Goal: Task Accomplishment & Management: Manage account settings

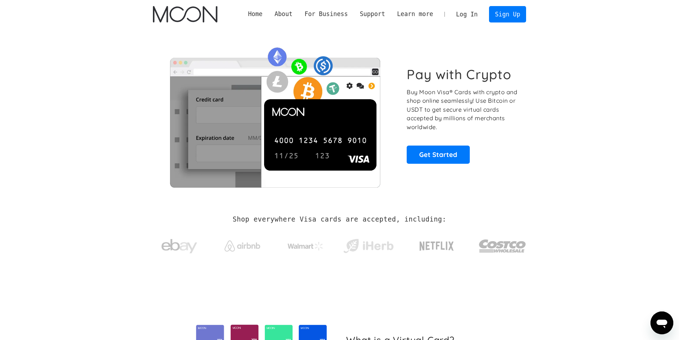
click at [481, 16] on link "Log In" at bounding box center [467, 14] width 34 height 16
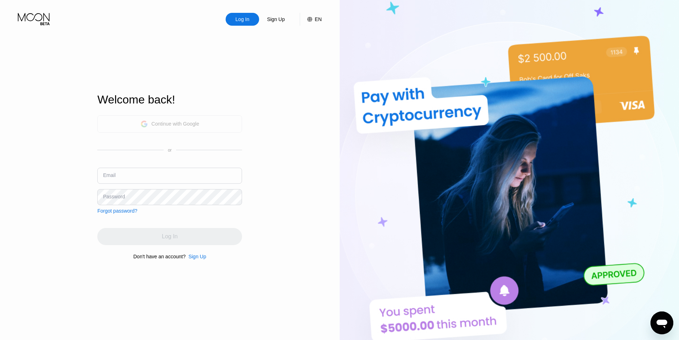
click at [168, 127] on div "Continue with Google" at bounding box center [170, 123] width 59 height 11
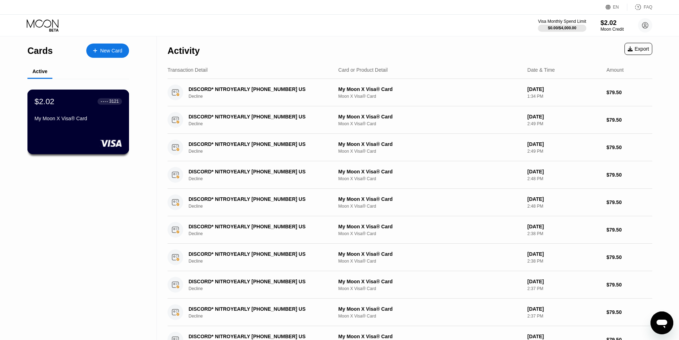
click at [100, 124] on div "My Moon X Visa® Card" at bounding box center [78, 120] width 87 height 9
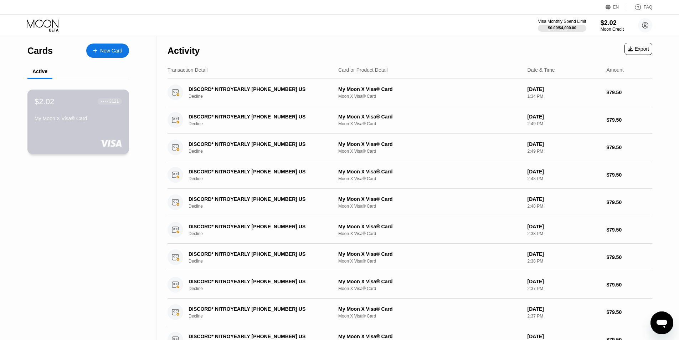
click at [99, 121] on div "My Moon X Visa® Card" at bounding box center [78, 119] width 87 height 6
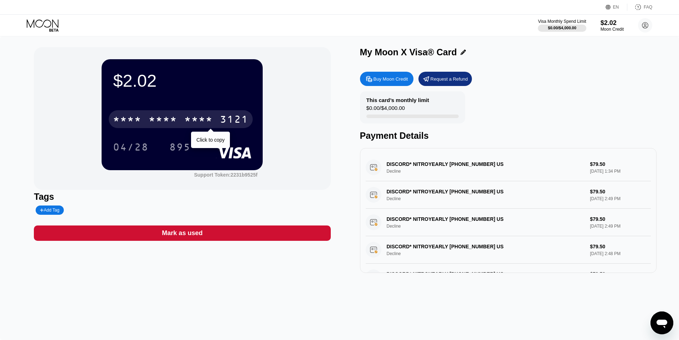
click at [204, 115] on div "* * * * * * * * * * * * 3121" at bounding box center [181, 119] width 144 height 18
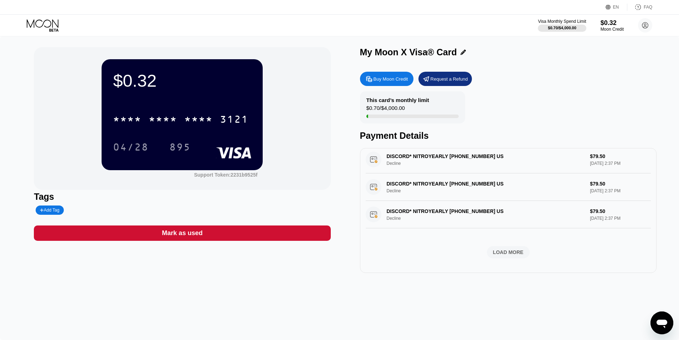
scroll to position [298, 0]
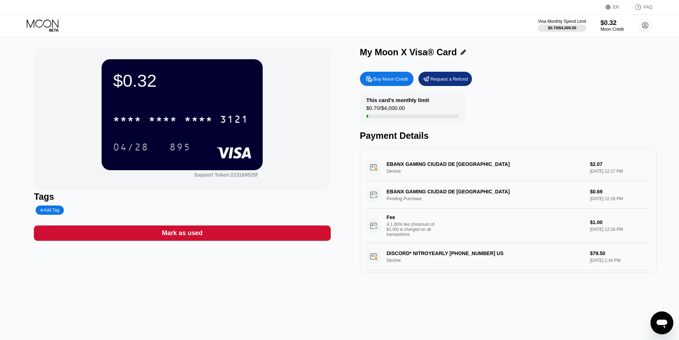
click at [35, 22] on icon at bounding box center [43, 25] width 33 height 12
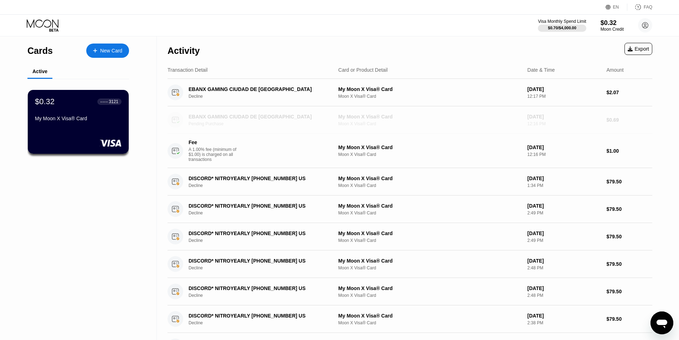
click at [230, 117] on div "EBANX GAMING CIUDAD DE [GEOGRAPHIC_DATA]" at bounding box center [258, 117] width 138 height 6
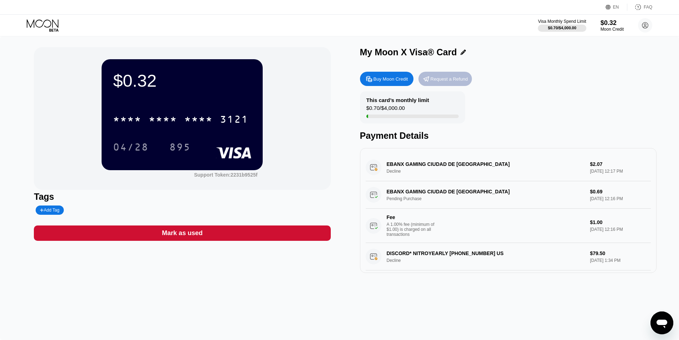
click at [446, 77] on div "Request a Refund" at bounding box center [449, 79] width 37 height 6
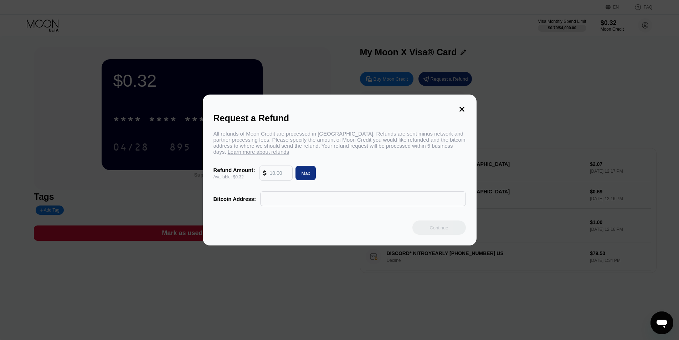
click at [309, 176] on div "Max" at bounding box center [305, 173] width 9 height 6
type input "0.32"
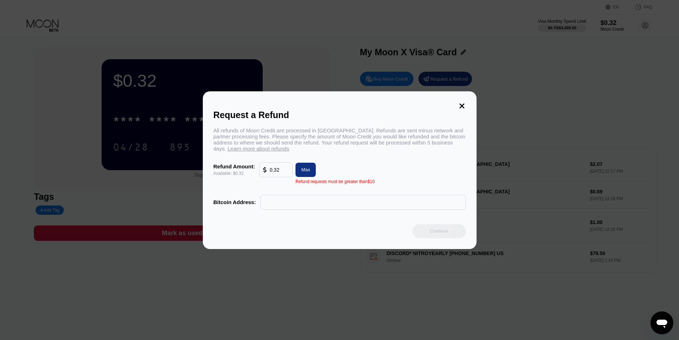
click at [456, 110] on div "Request a Refund" at bounding box center [340, 115] width 252 height 10
click at [464, 102] on icon at bounding box center [462, 106] width 8 height 8
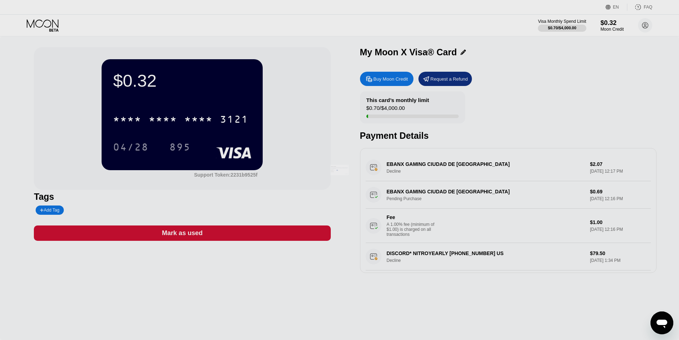
click at [400, 78] on div at bounding box center [342, 170] width 685 height 340
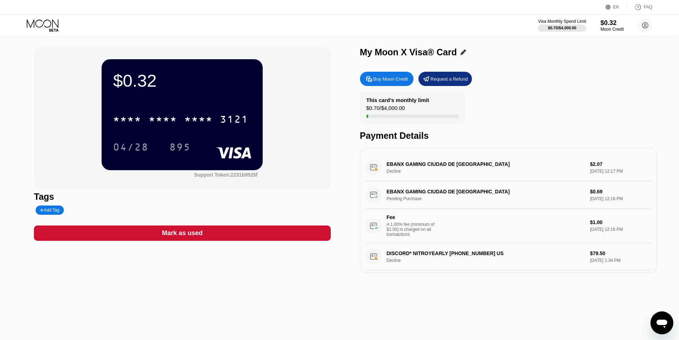
click at [400, 78] on div "Buy Moon Credit" at bounding box center [391, 79] width 35 height 6
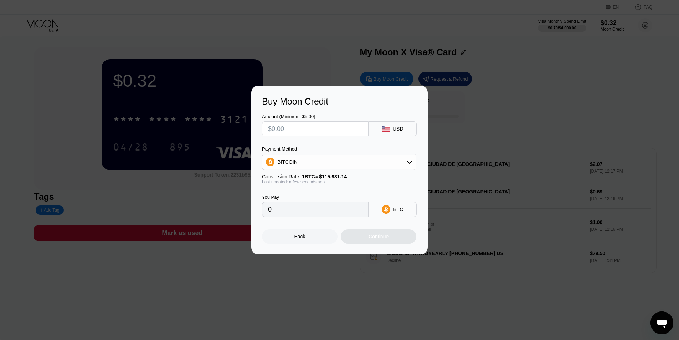
click at [464, 122] on div "Buy Moon Credit Amount (Minimum: $5.00) USD Payment Method BITCOIN Conversion R…" at bounding box center [339, 170] width 679 height 169
click at [311, 251] on div "Buy Moon Credit Amount (Minimum: $5.00) USD Payment Method BITCOIN Conversion R…" at bounding box center [339, 170] width 177 height 169
click at [309, 244] on div "Back" at bounding box center [300, 236] width 76 height 14
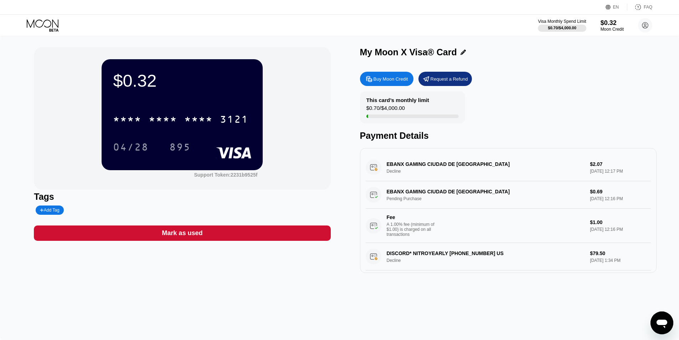
click at [48, 24] on icon at bounding box center [43, 25] width 33 height 12
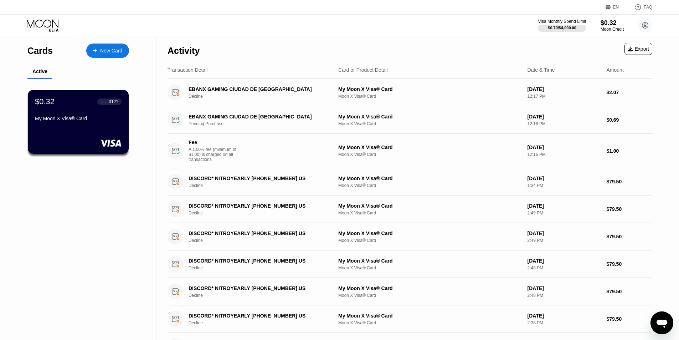
click at [44, 27] on icon at bounding box center [43, 25] width 33 height 12
click at [38, 47] on div "Cards" at bounding box center [39, 51] width 25 height 10
